Goal: Task Accomplishment & Management: Manage account settings

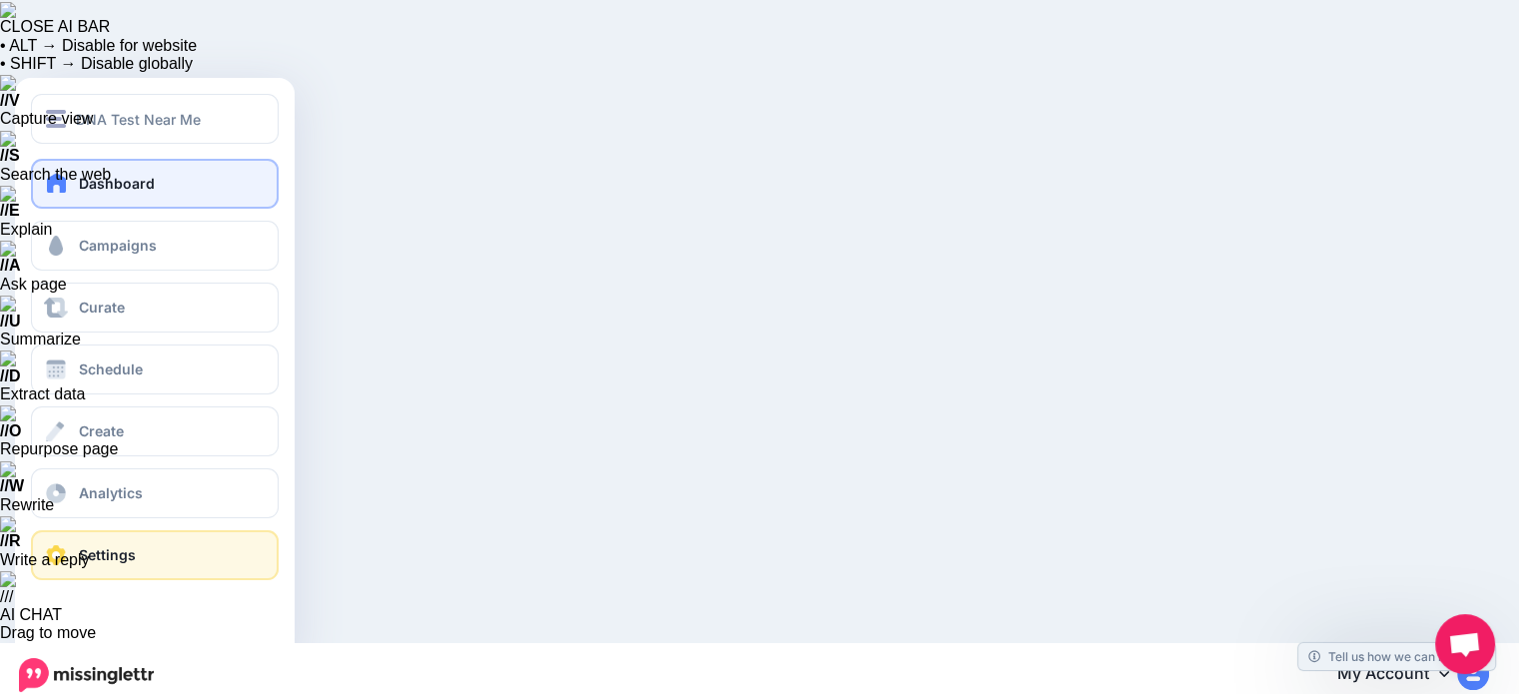
click at [109, 548] on span "Settings" at bounding box center [107, 554] width 57 height 17
